Goal: Task Accomplishment & Management: Use online tool/utility

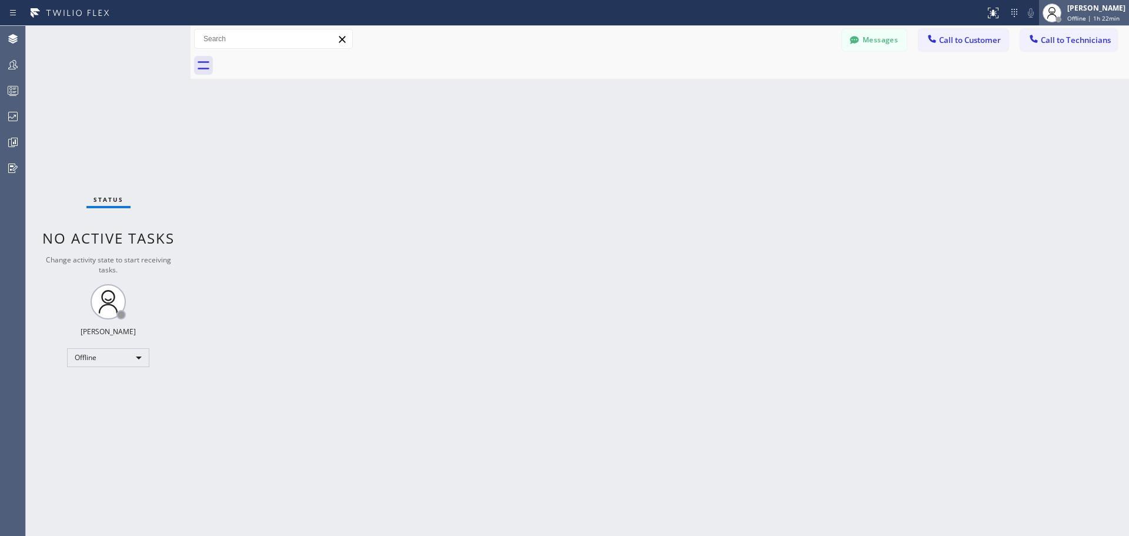
click at [1071, 14] on span "Offline | 1h 22min" at bounding box center [1093, 18] width 52 height 8
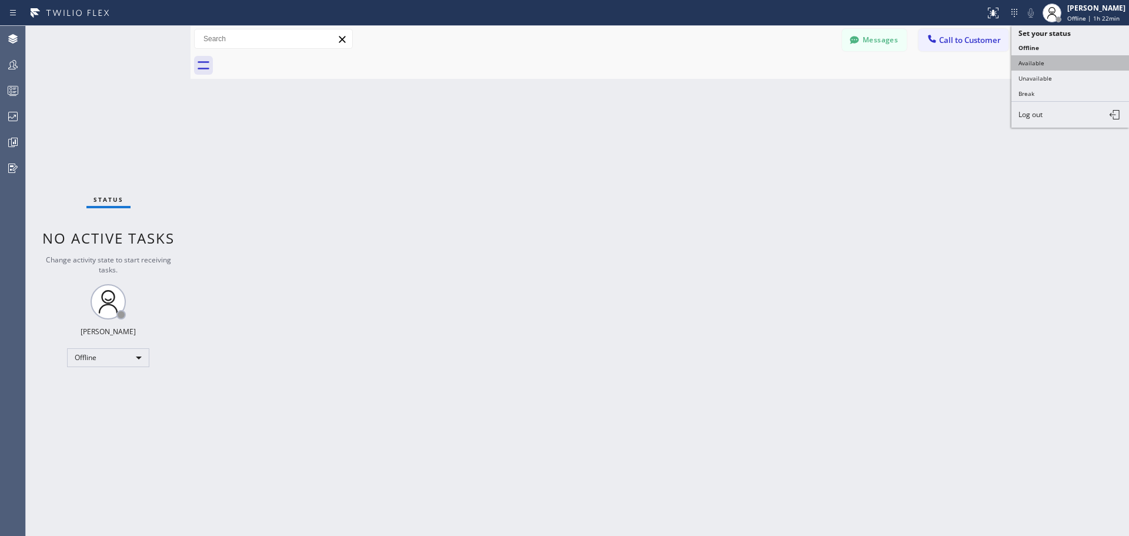
click at [1075, 66] on button "Available" at bounding box center [1070, 62] width 118 height 15
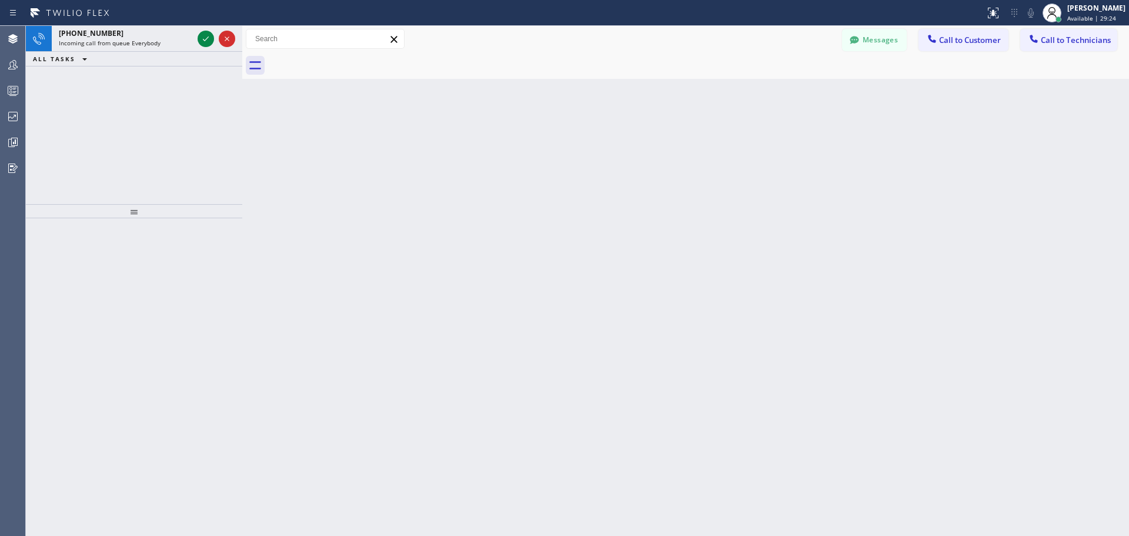
drag, startPoint x: 193, startPoint y: 37, endPoint x: 245, endPoint y: 39, distance: 51.8
click at [242, 39] on div at bounding box center [242, 281] width 0 height 510
drag, startPoint x: 204, startPoint y: 35, endPoint x: 397, endPoint y: 310, distance: 335.6
click at [204, 35] on icon at bounding box center [206, 39] width 14 height 14
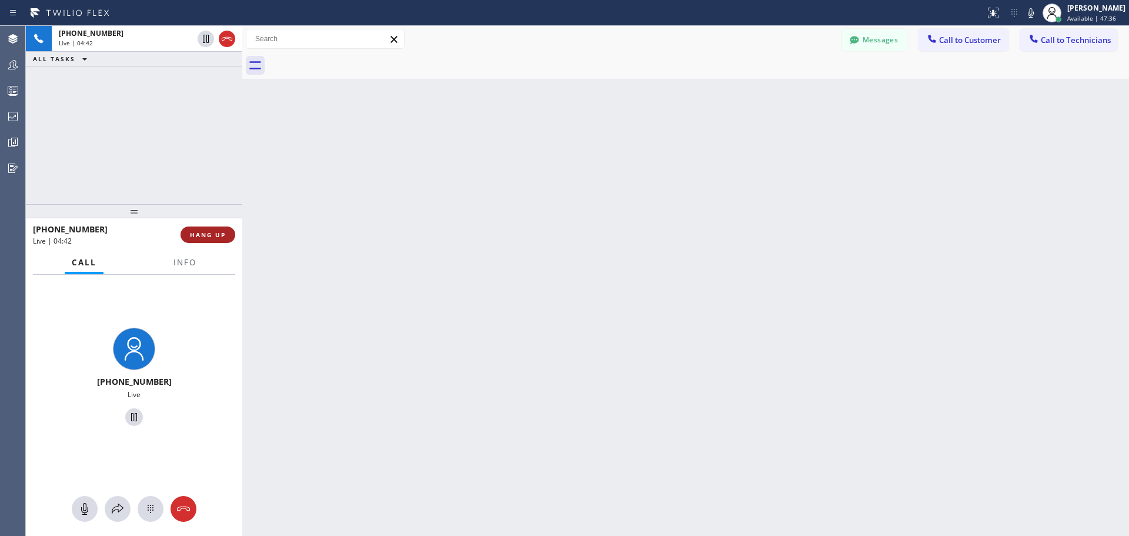
click at [215, 243] on button "HANG UP" at bounding box center [208, 234] width 55 height 16
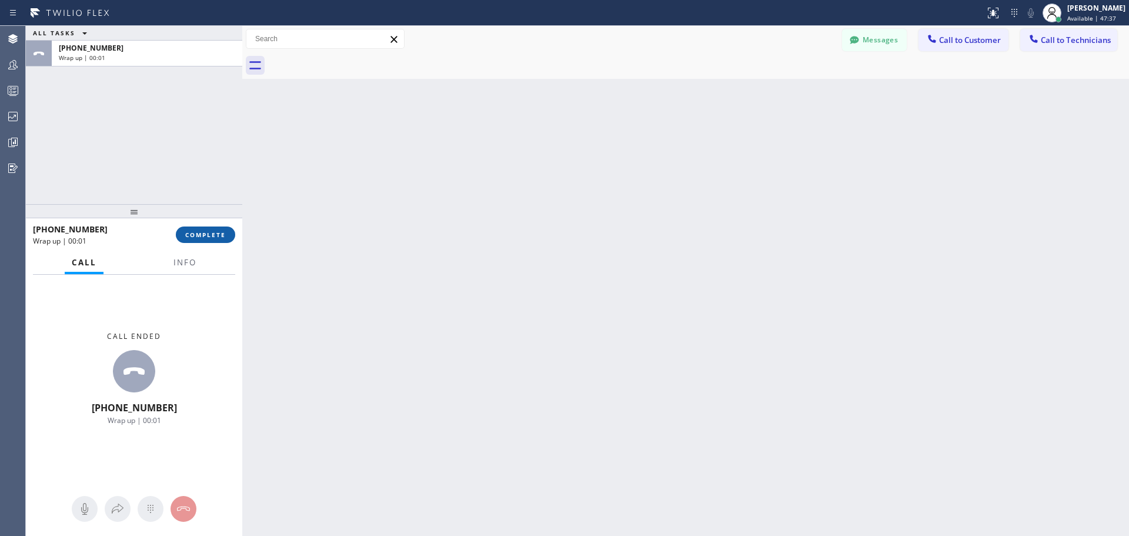
click at [212, 234] on span "COMPLETE" at bounding box center [205, 235] width 41 height 8
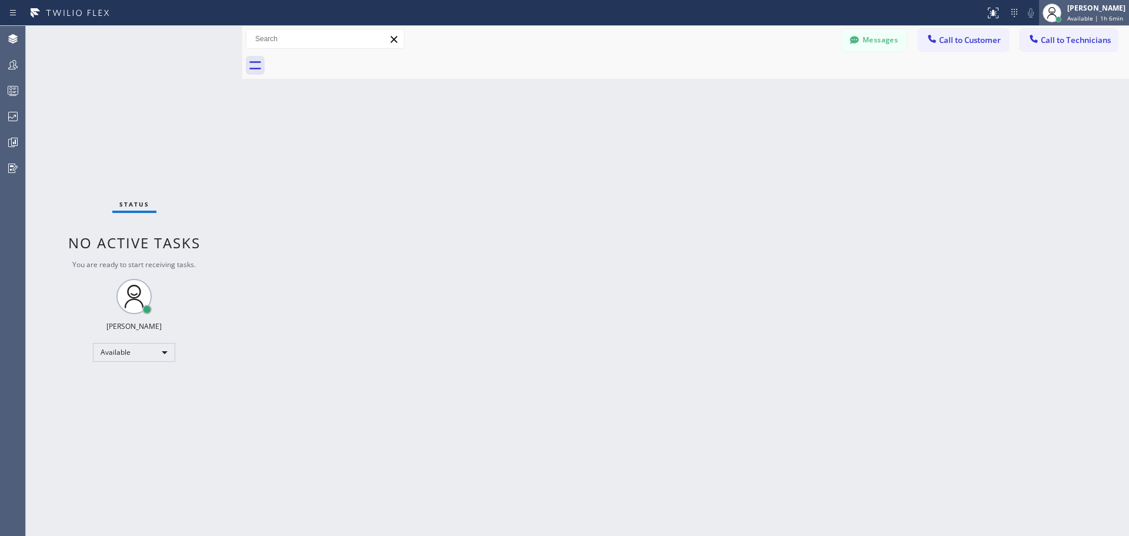
click at [1086, 14] on span "Available | 1h 6min" at bounding box center [1095, 18] width 56 height 8
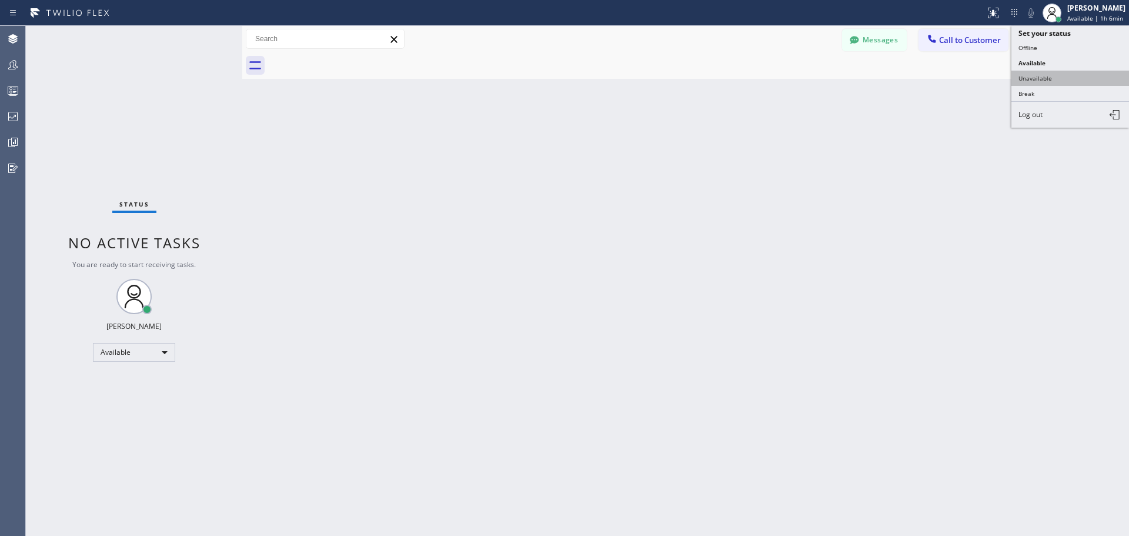
click at [1077, 82] on button "Unavailable" at bounding box center [1070, 78] width 118 height 15
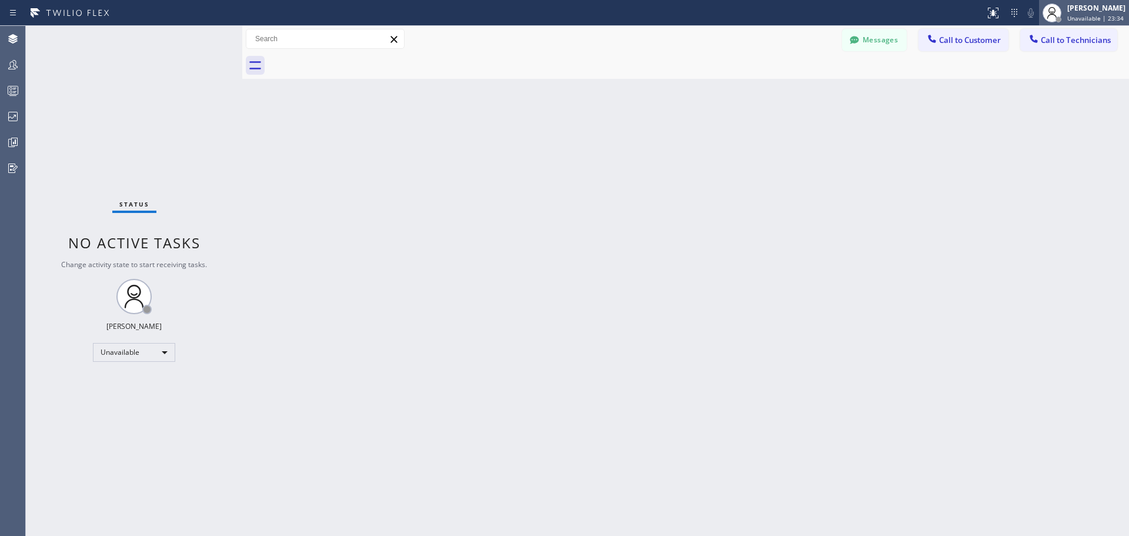
click at [1090, 18] on span "Unavailable | 23:34" at bounding box center [1095, 18] width 56 height 8
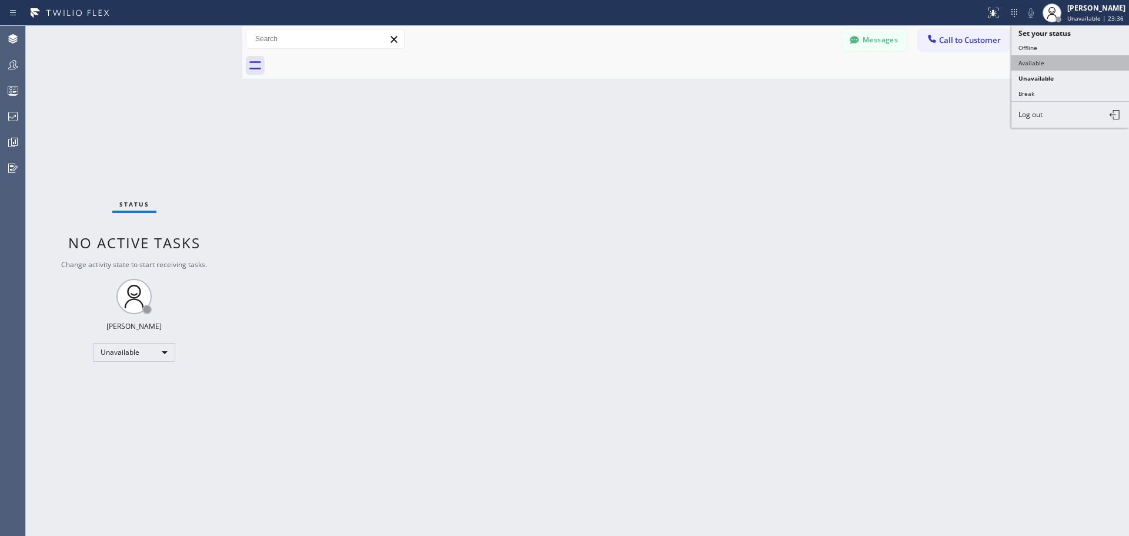
click at [1076, 61] on button "Available" at bounding box center [1070, 62] width 118 height 15
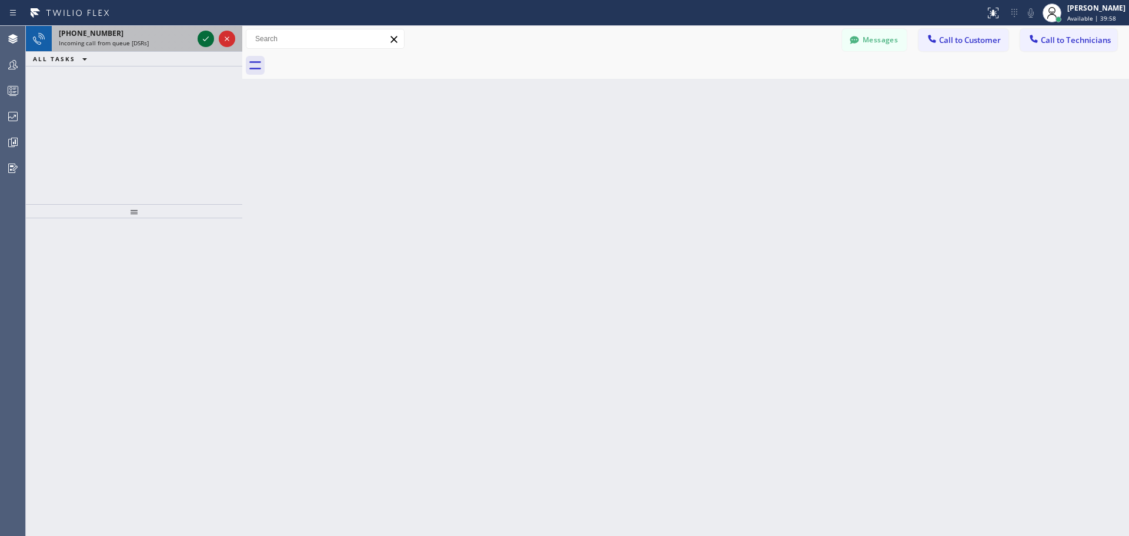
click at [209, 38] on icon at bounding box center [206, 39] width 14 height 14
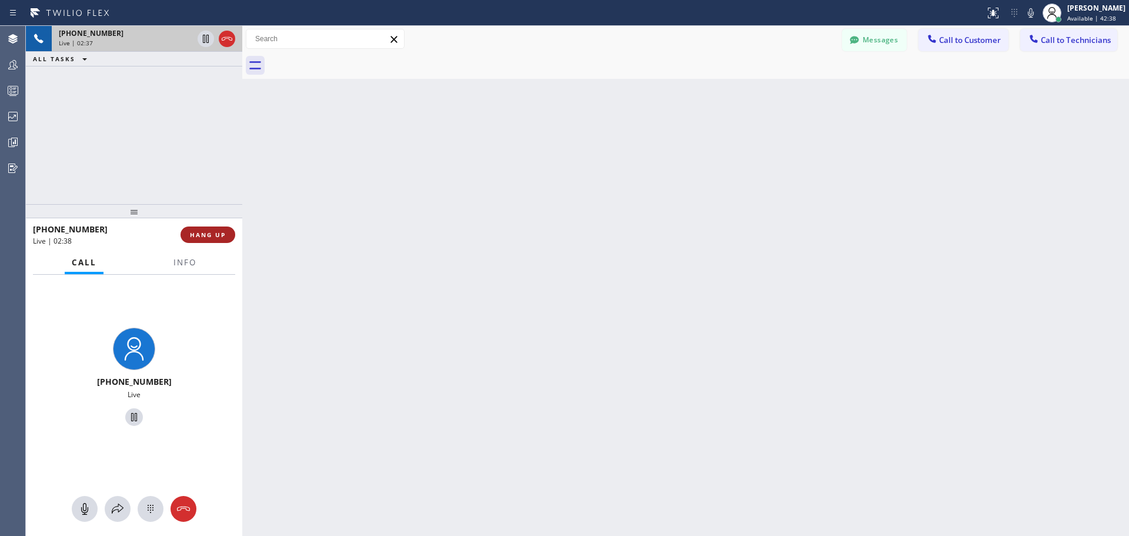
click at [213, 233] on span "HANG UP" at bounding box center [208, 235] width 36 height 8
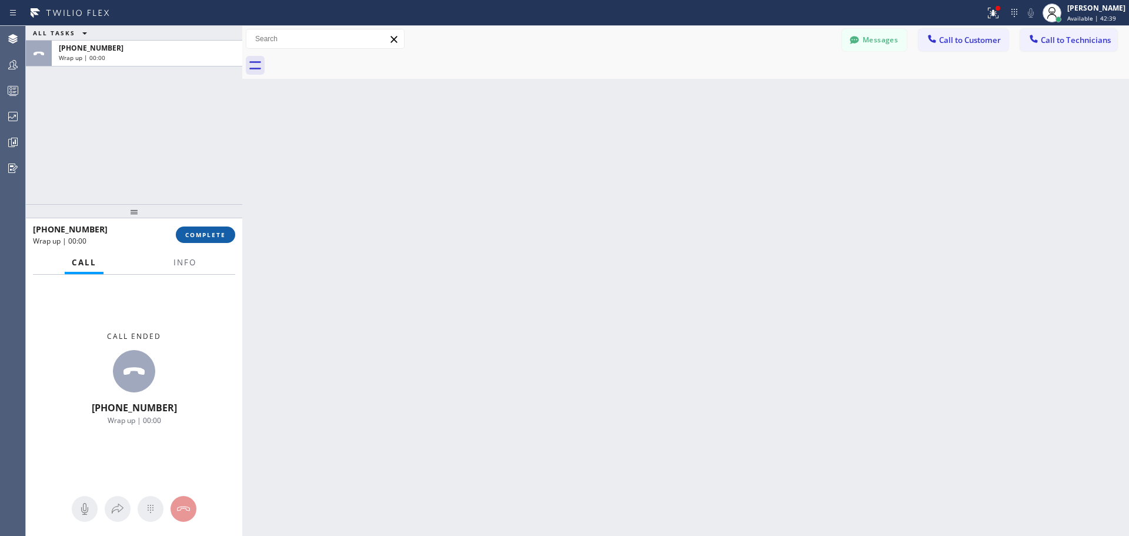
click at [208, 238] on span "COMPLETE" at bounding box center [205, 235] width 41 height 8
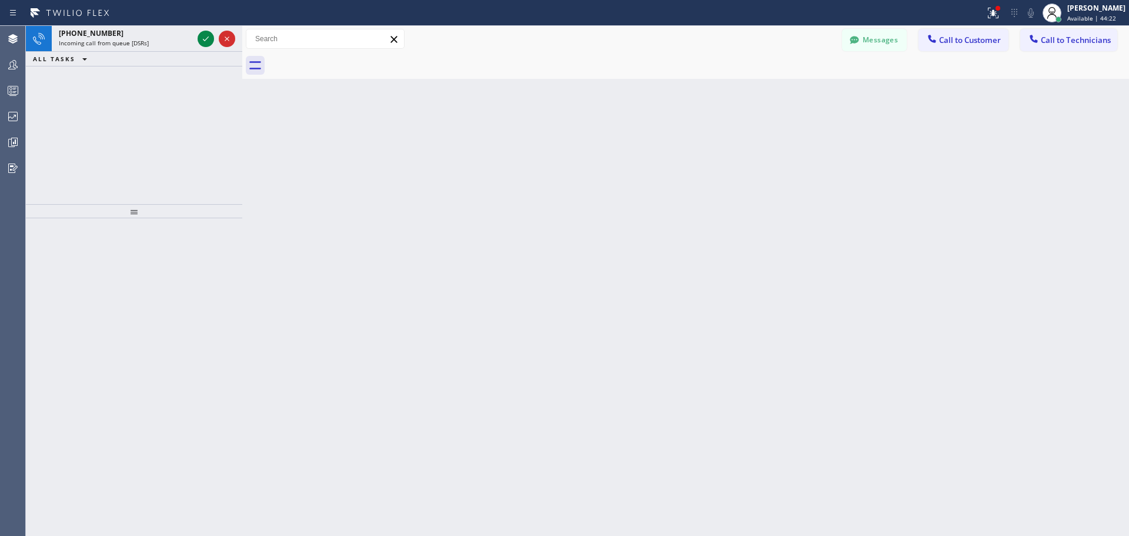
drag, startPoint x: 208, startPoint y: 37, endPoint x: 259, endPoint y: 270, distance: 238.3
click at [208, 37] on icon at bounding box center [206, 38] width 6 height 5
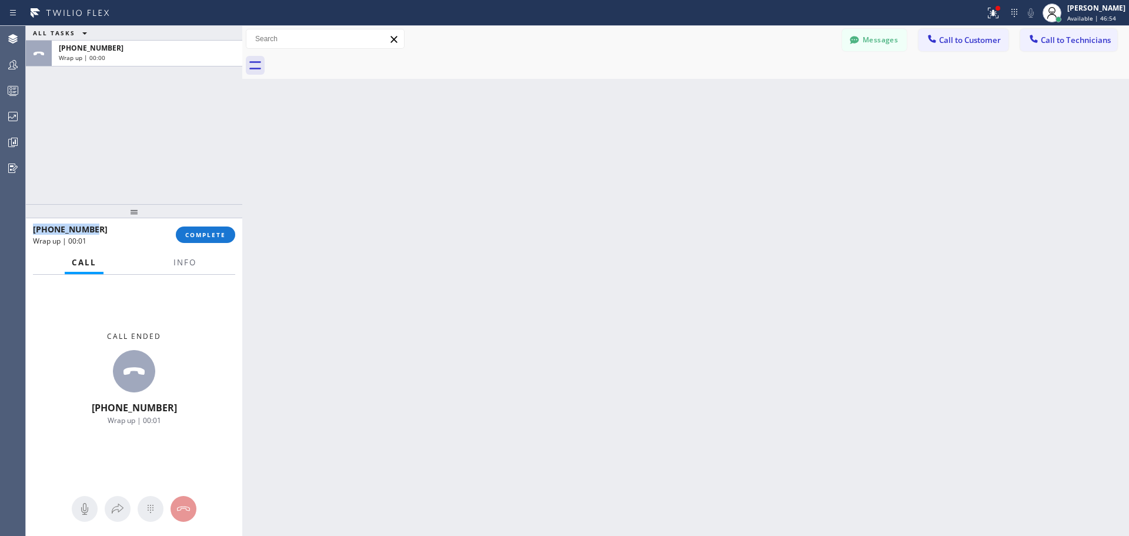
drag, startPoint x: 102, startPoint y: 229, endPoint x: 32, endPoint y: 225, distance: 70.1
click at [33, 226] on div "[PHONE_NUMBER]" at bounding box center [100, 228] width 135 height 11
copy span "[PHONE_NUMBER]"
click at [218, 237] on span "COMPLETE" at bounding box center [205, 235] width 41 height 8
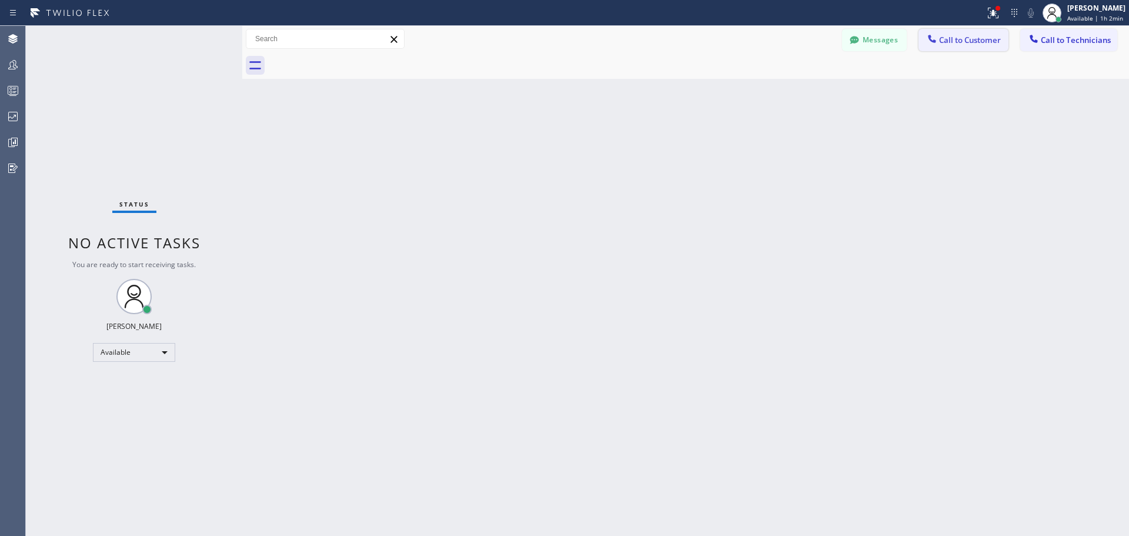
click at [946, 41] on span "Call to Customer" at bounding box center [970, 40] width 62 height 11
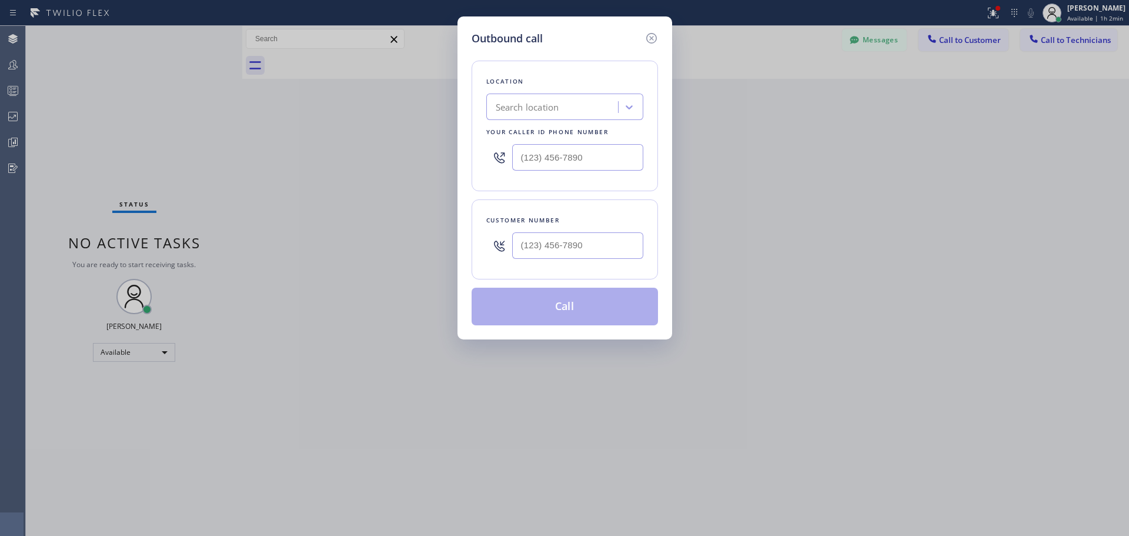
click at [548, 104] on div "Search location" at bounding box center [528, 108] width 64 height 14
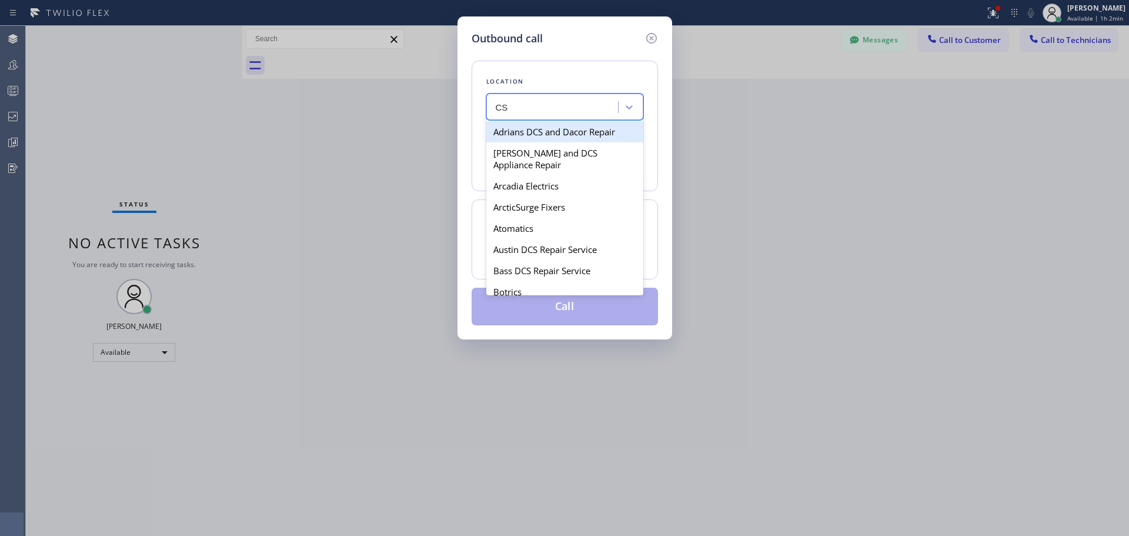
type input "CSM"
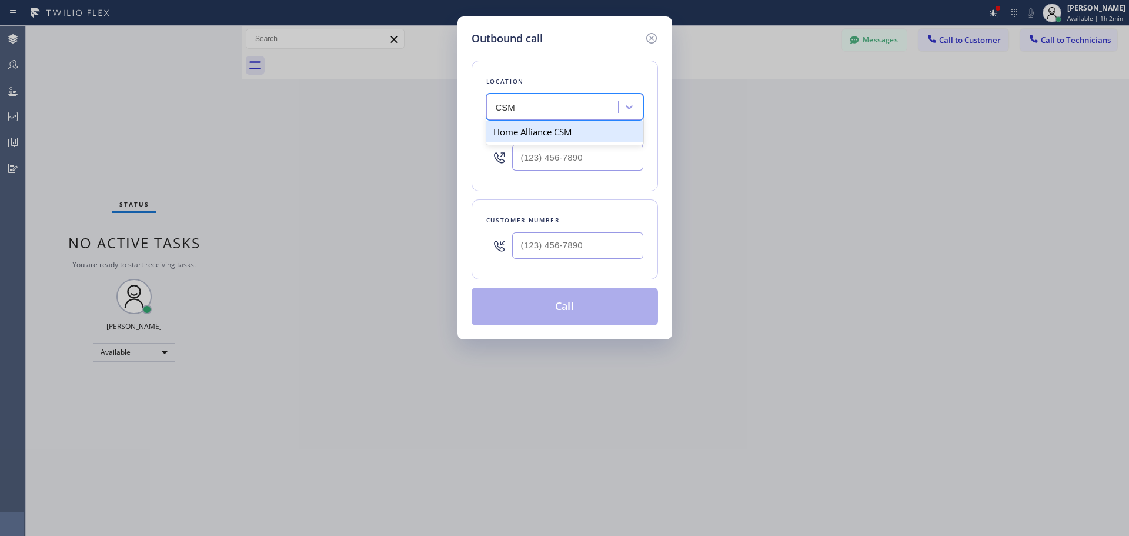
click at [576, 131] on div "Home Alliance CSM" at bounding box center [564, 131] width 157 height 21
type input "[PHONE_NUMBER]"
click at [563, 240] on input "(___) ___-____" at bounding box center [577, 245] width 131 height 26
paste input "630) 991-8374"
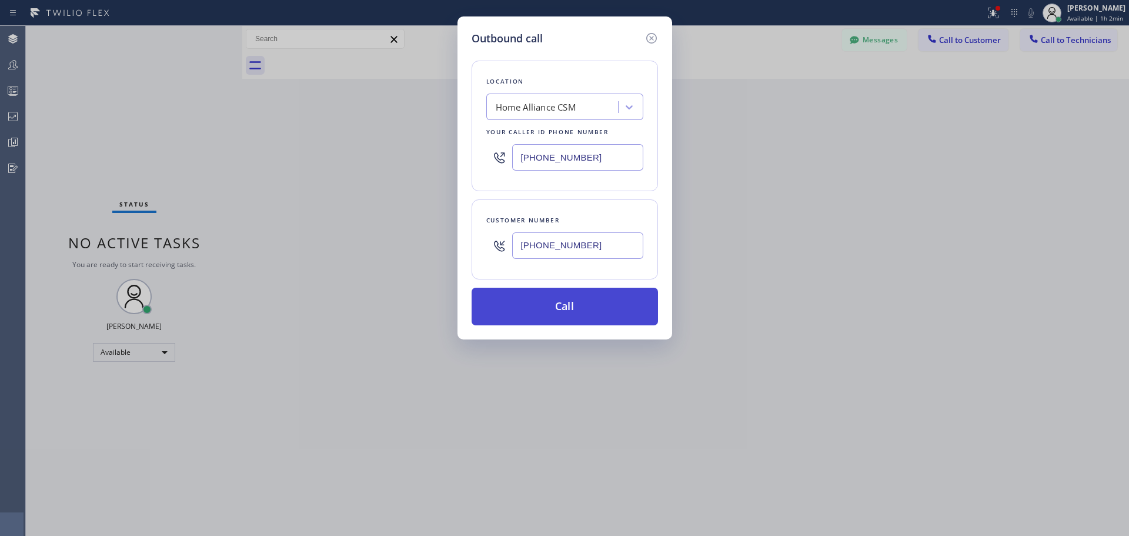
type input "[PHONE_NUMBER]"
click at [575, 298] on button "Call" at bounding box center [565, 307] width 186 height 38
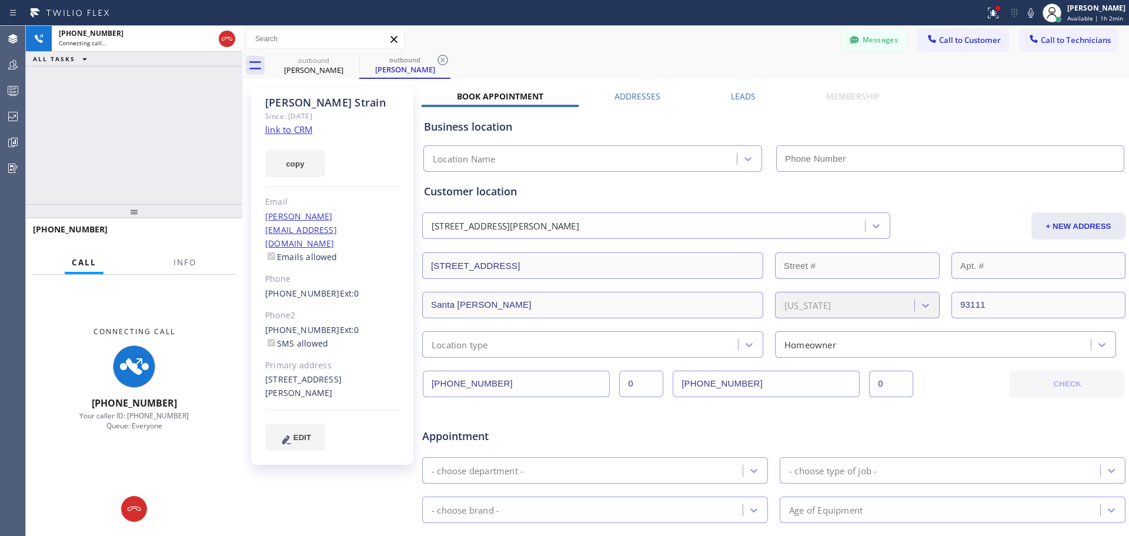
type input "[PHONE_NUMBER]"
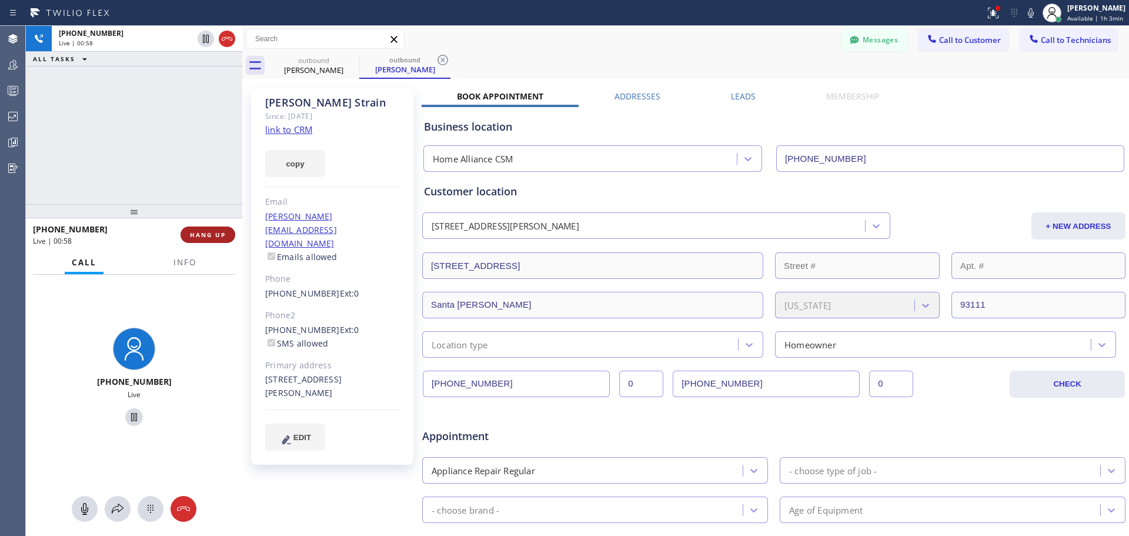
click at [218, 241] on button "HANG UP" at bounding box center [208, 234] width 55 height 16
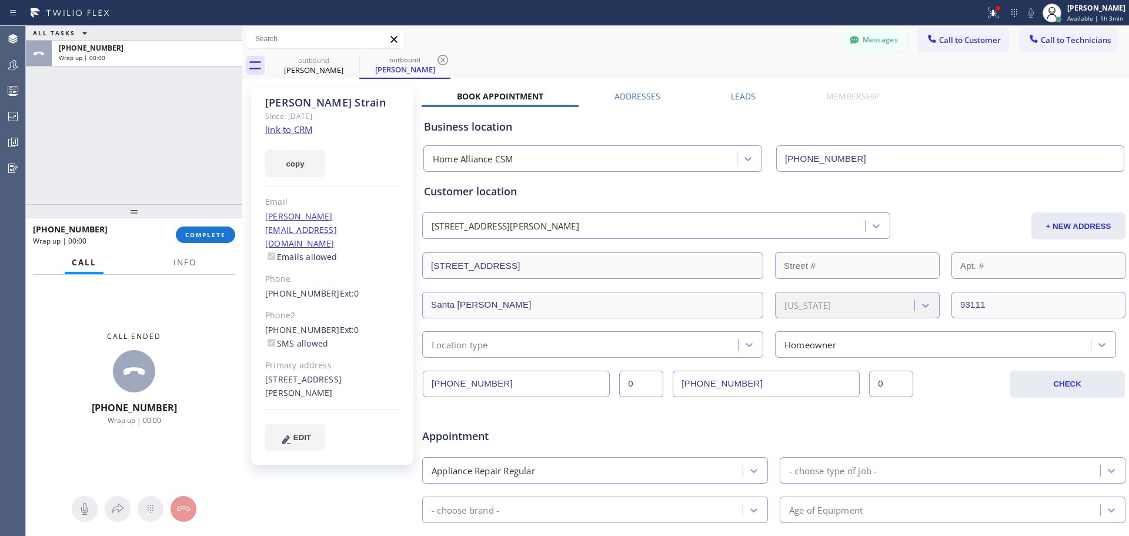
click at [207, 239] on span "COMPLETE" at bounding box center [205, 235] width 41 height 8
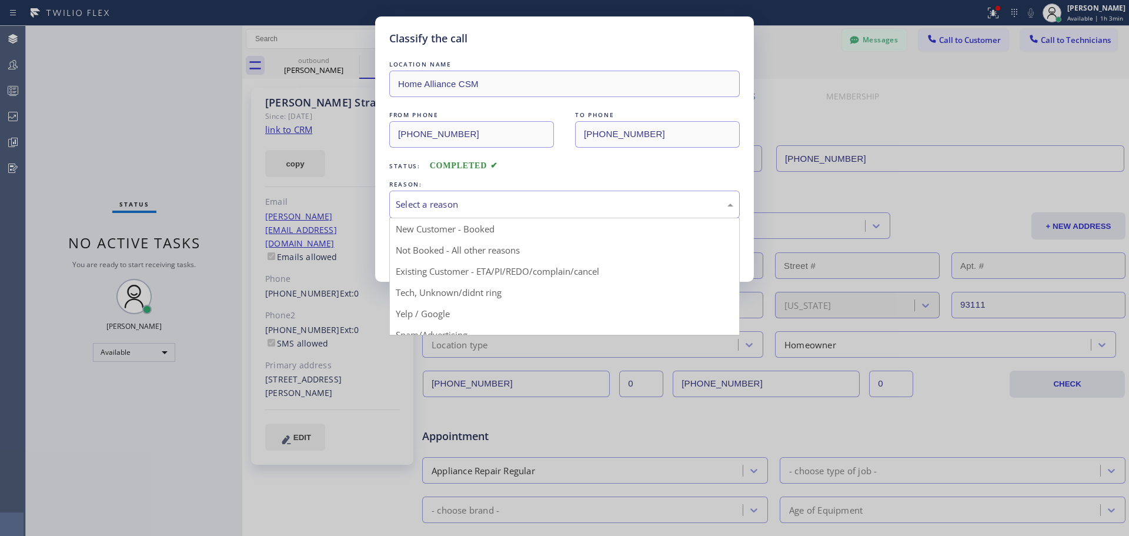
click at [508, 193] on div "Select a reason" at bounding box center [564, 205] width 350 height 28
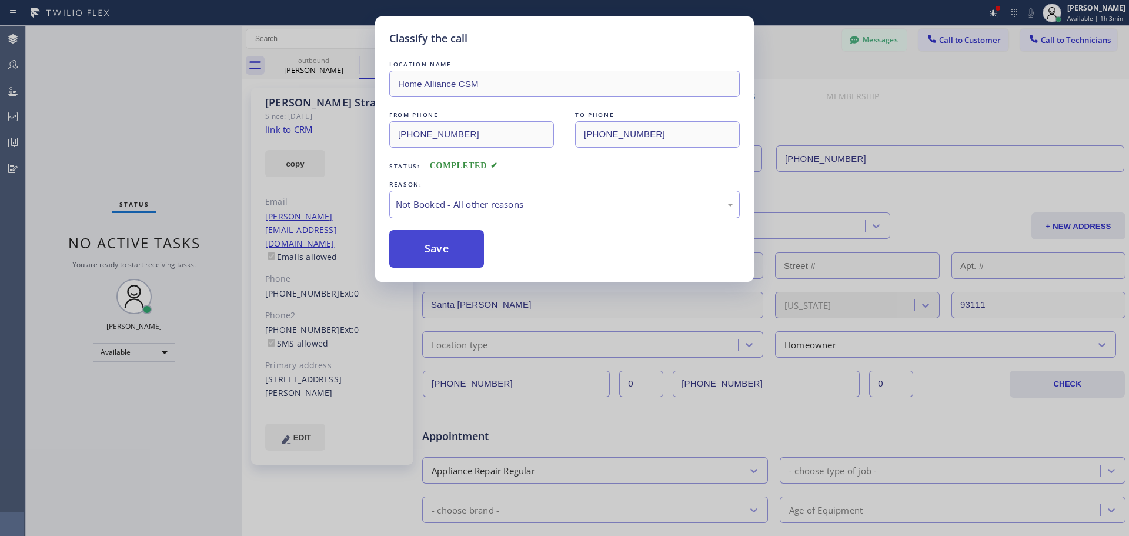
click at [437, 254] on button "Save" at bounding box center [436, 249] width 95 height 38
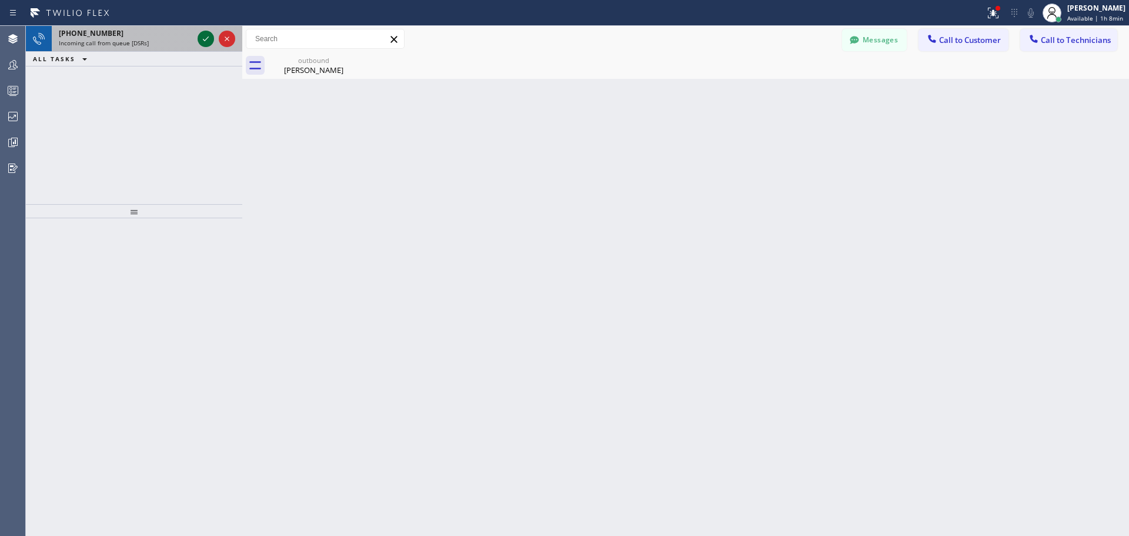
click at [200, 41] on icon at bounding box center [206, 39] width 14 height 14
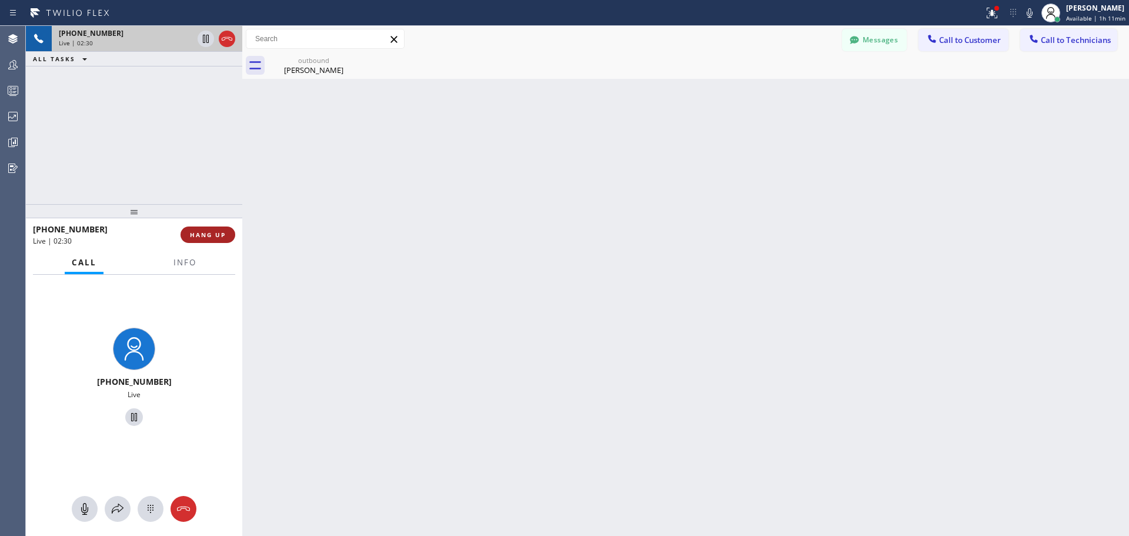
click at [206, 232] on span "HANG UP" at bounding box center [208, 235] width 36 height 8
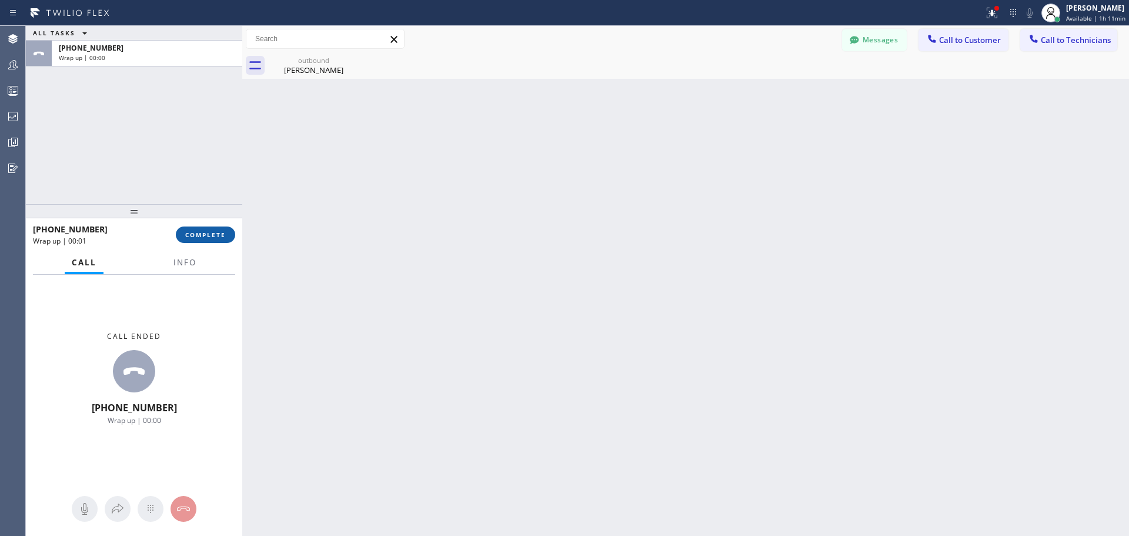
click at [203, 237] on span "COMPLETE" at bounding box center [205, 235] width 41 height 8
